Goal: Information Seeking & Learning: Learn about a topic

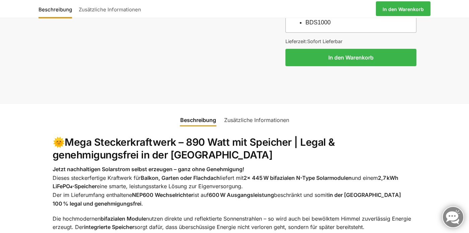
scroll to position [712, 0]
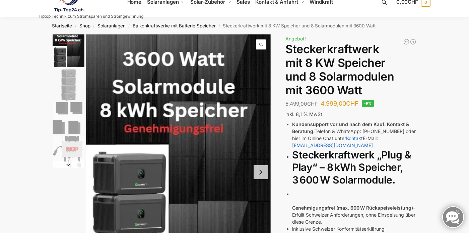
scroll to position [12, 0]
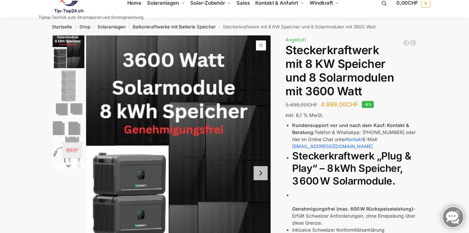
click at [260, 173] on button "Next slide" at bounding box center [260, 173] width 14 height 14
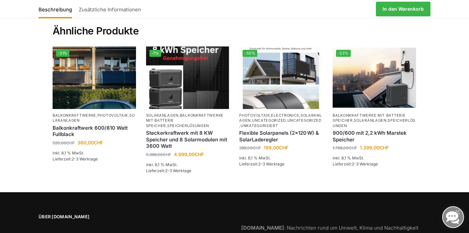
scroll to position [1324, 0]
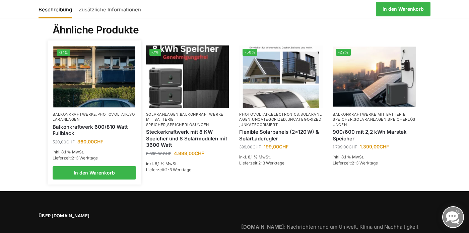
click at [88, 78] on img at bounding box center [94, 76] width 82 height 61
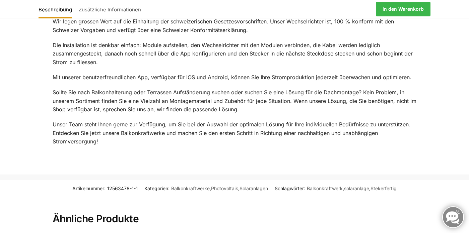
scroll to position [886, 0]
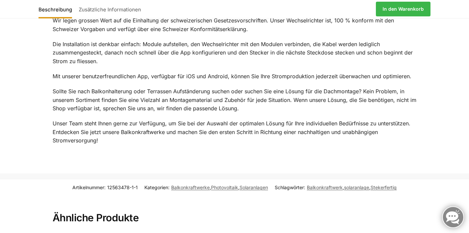
click at [88, 75] on p "Mit unserer benutzerfreundlichen App, verfügbar für iOS und Android, können Sie…" at bounding box center [235, 76] width 364 height 9
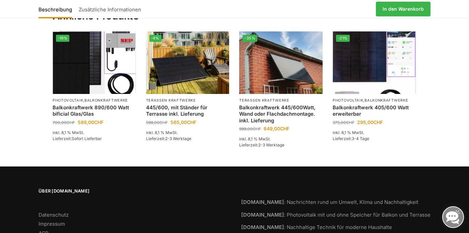
scroll to position [1089, 0]
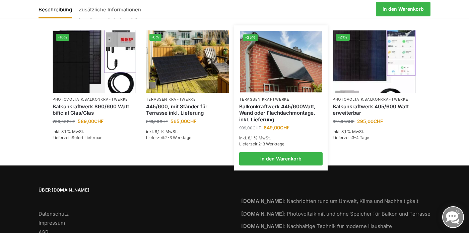
click at [282, 76] on img at bounding box center [281, 61] width 82 height 61
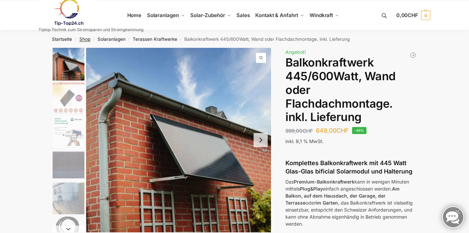
click at [81, 40] on link "Shop" at bounding box center [84, 38] width 11 height 5
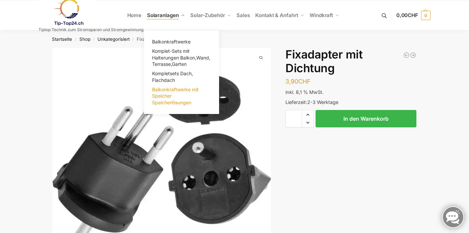
click at [165, 97] on span "Balkonkraftwerke mit Speicher Speicherlösungen" at bounding box center [175, 96] width 47 height 19
